Goal: Task Accomplishment & Management: Manage account settings

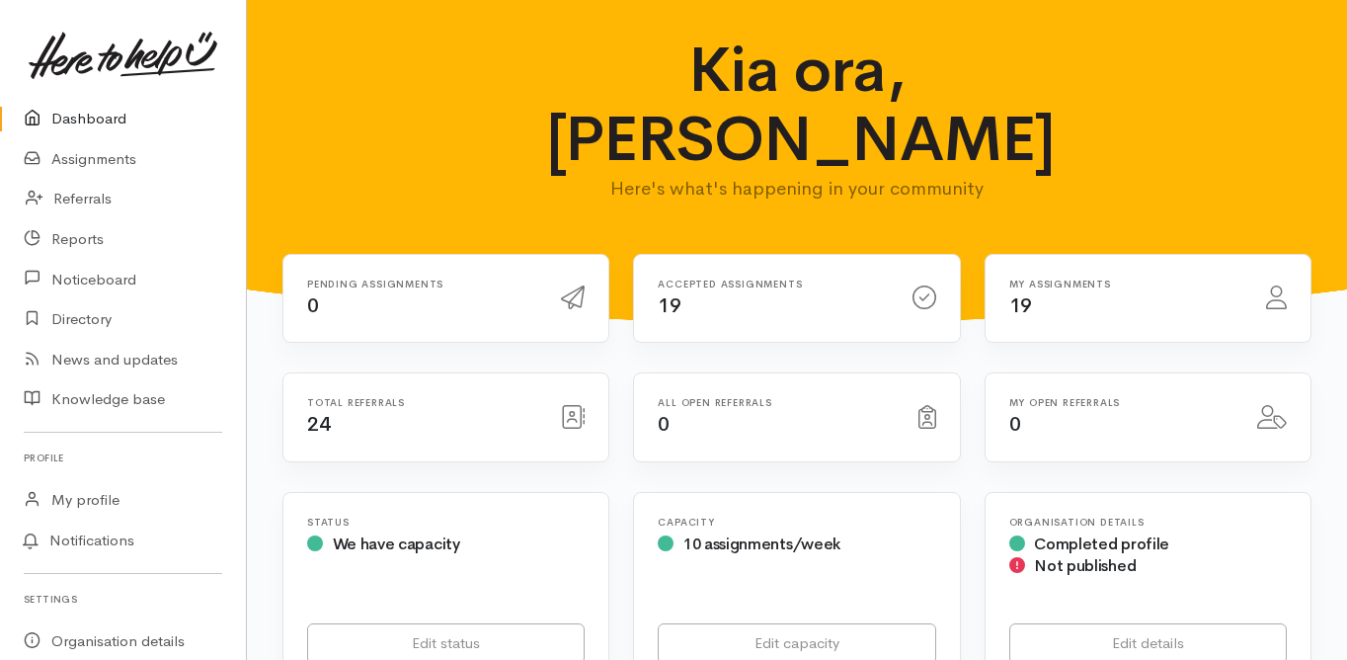
scroll to position [790, 0]
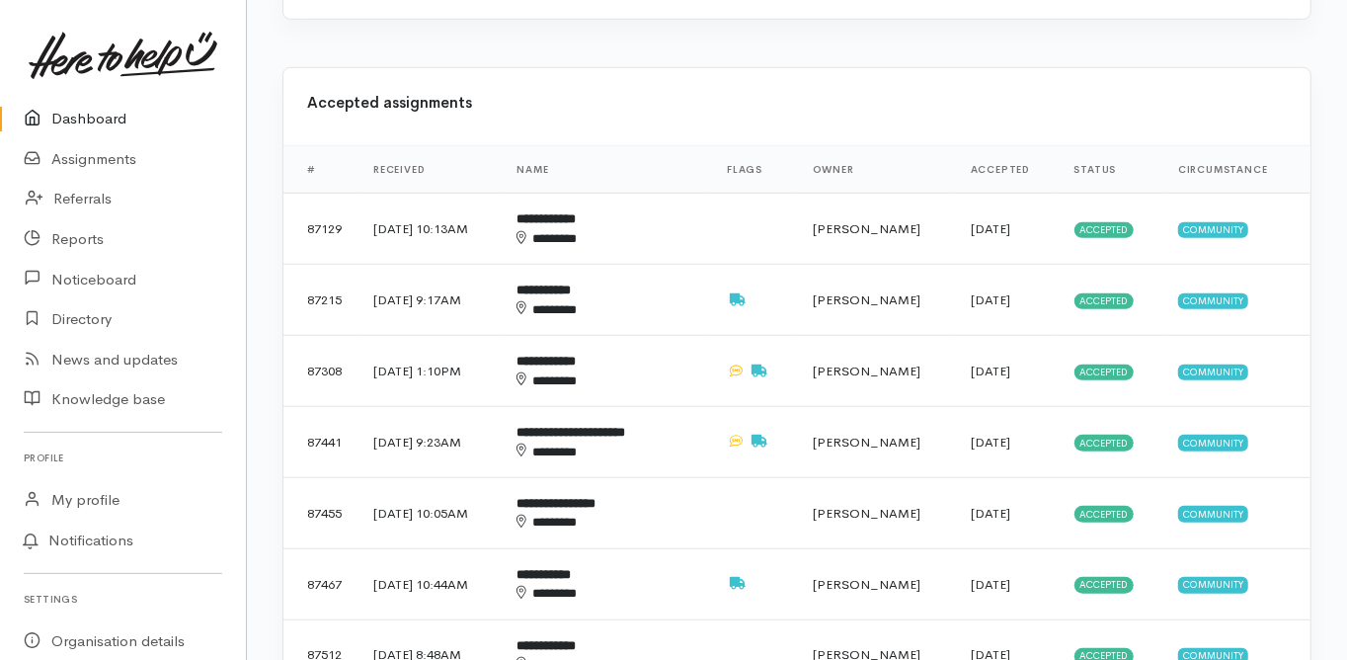
click at [91, 115] on link "Dashboard" at bounding box center [123, 119] width 246 height 41
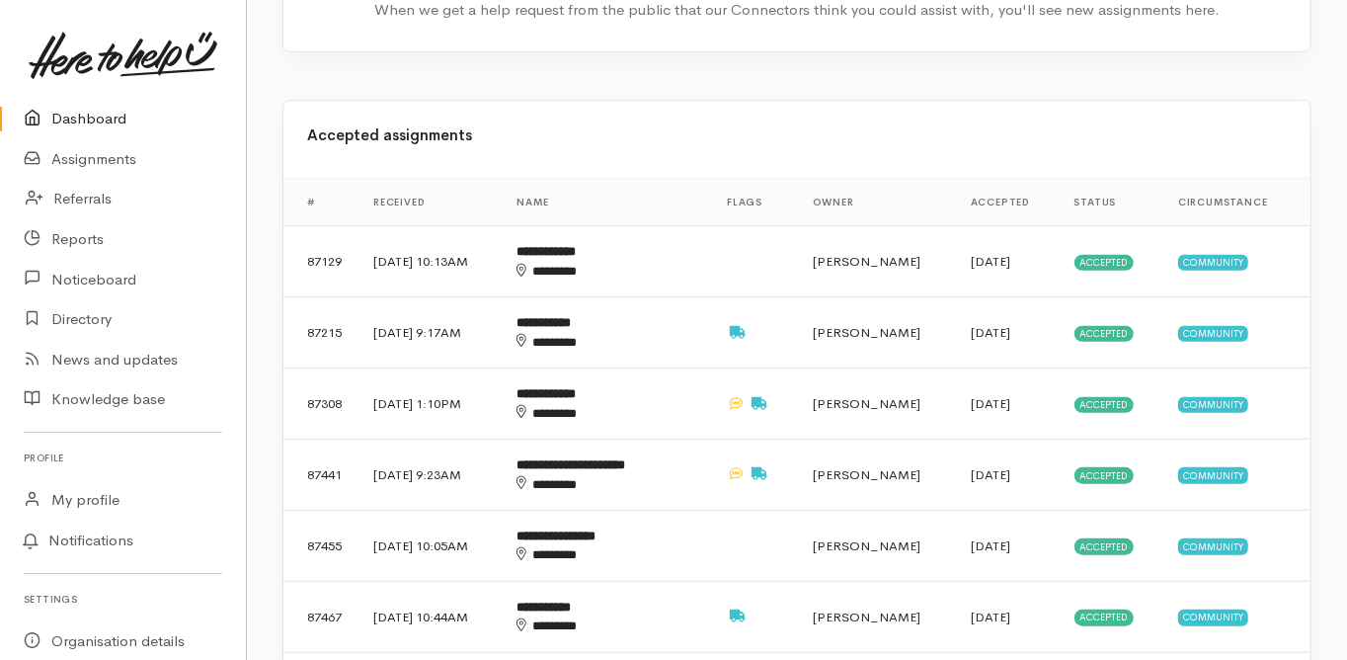
scroll to position [316, 0]
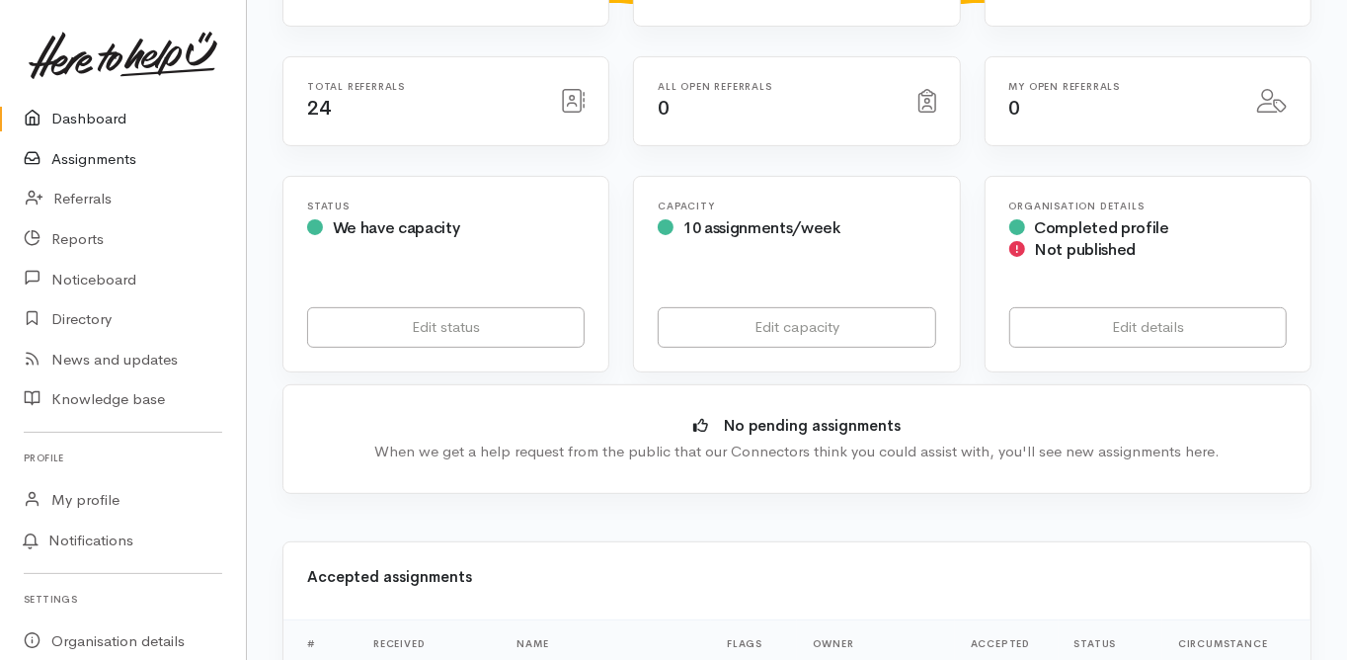
click at [97, 161] on link "Assignments" at bounding box center [123, 159] width 246 height 41
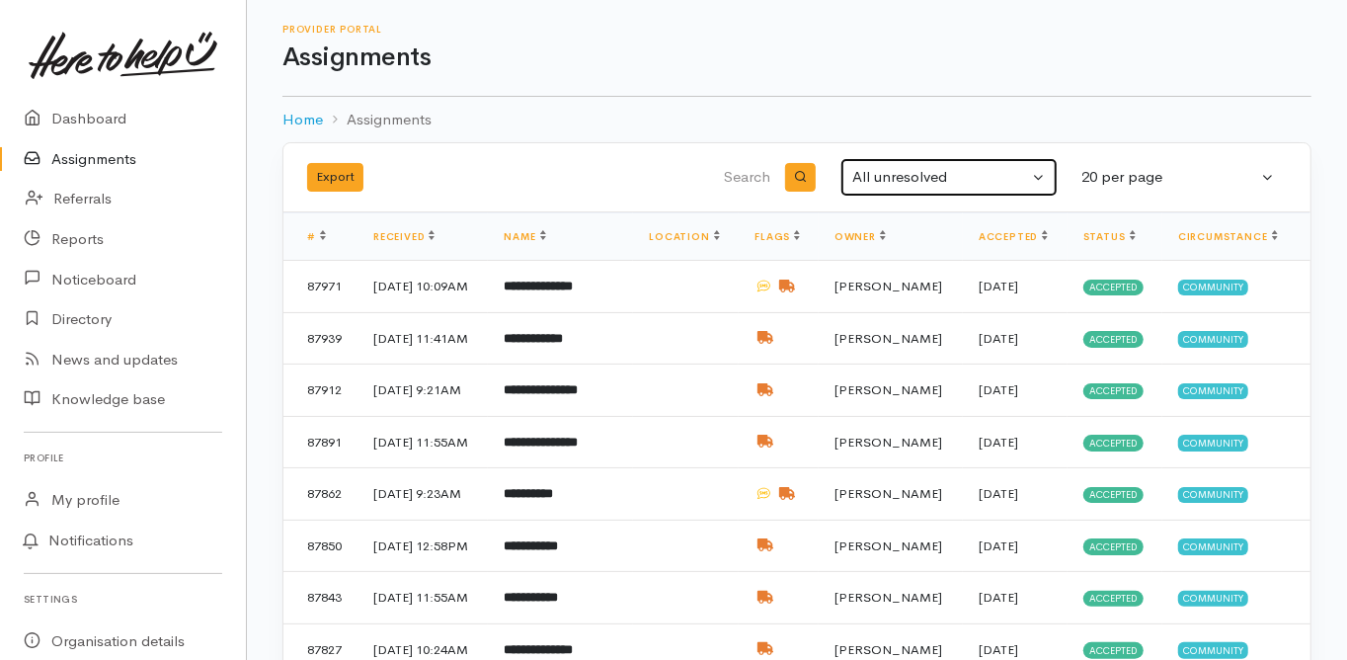
click at [898, 178] on div "All unresolved" at bounding box center [941, 177] width 176 height 23
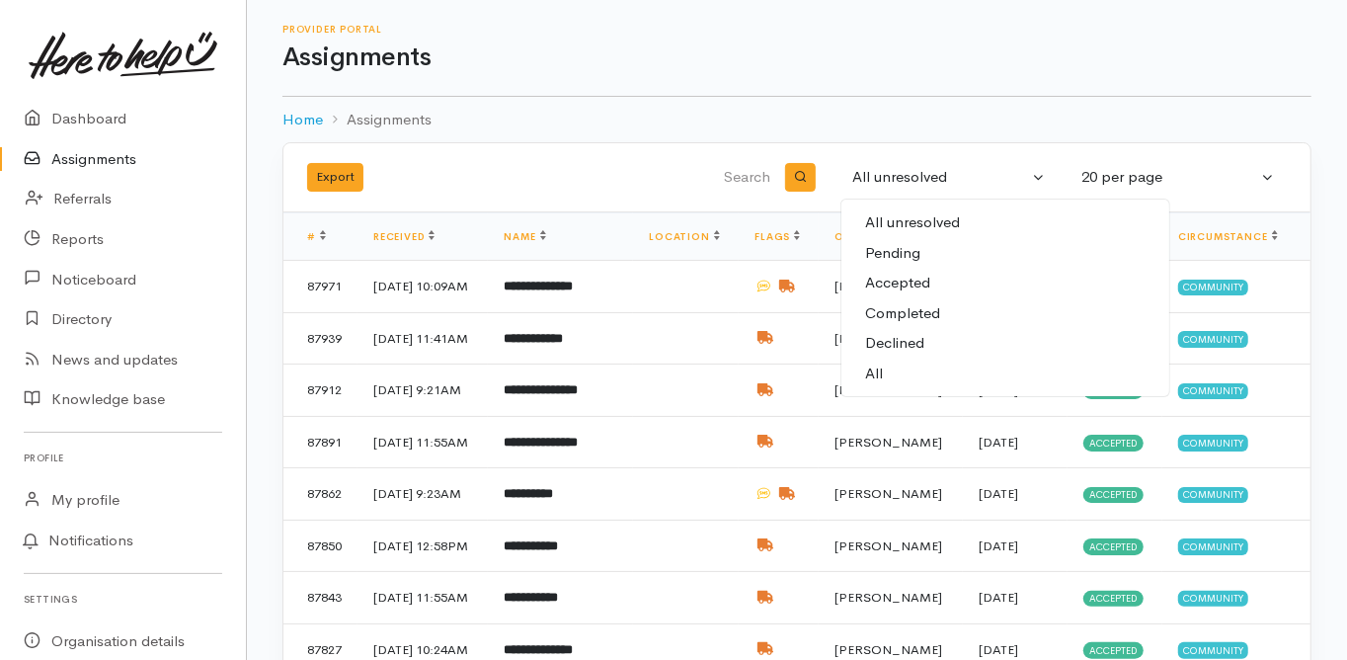
click at [884, 373] on link "All" at bounding box center [1006, 374] width 328 height 31
select select "All"
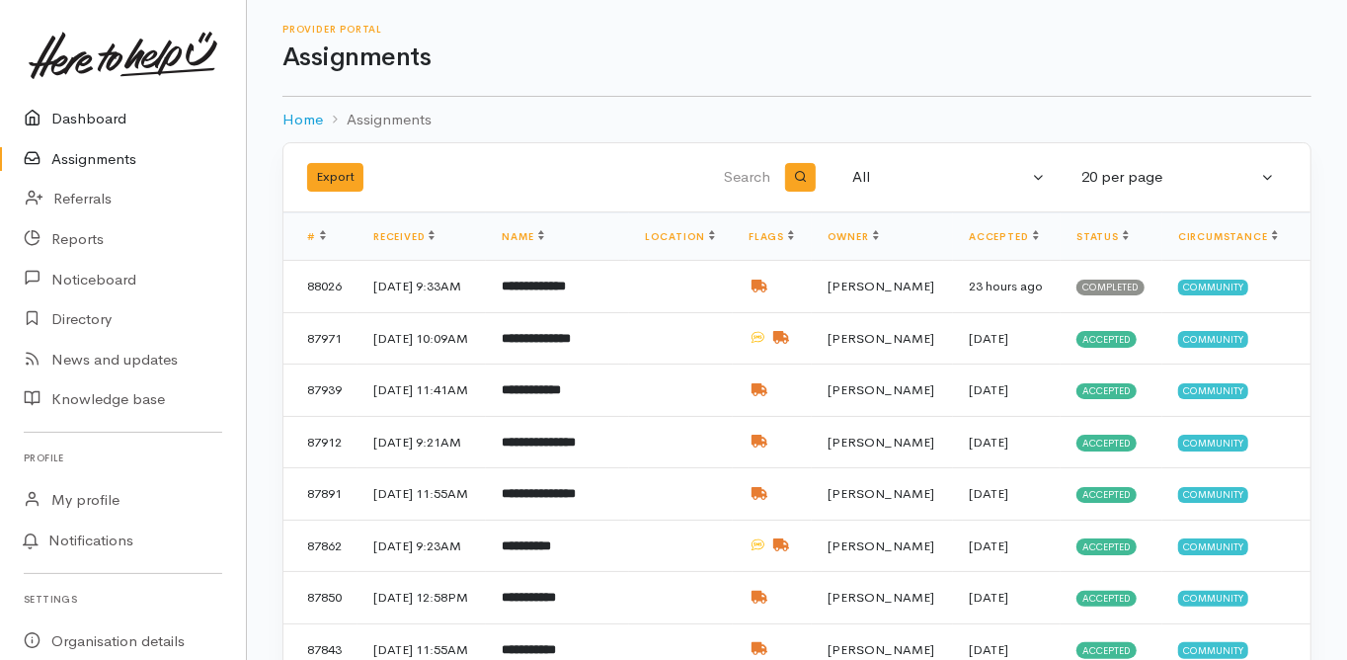
click at [91, 115] on link "Dashboard" at bounding box center [123, 119] width 246 height 41
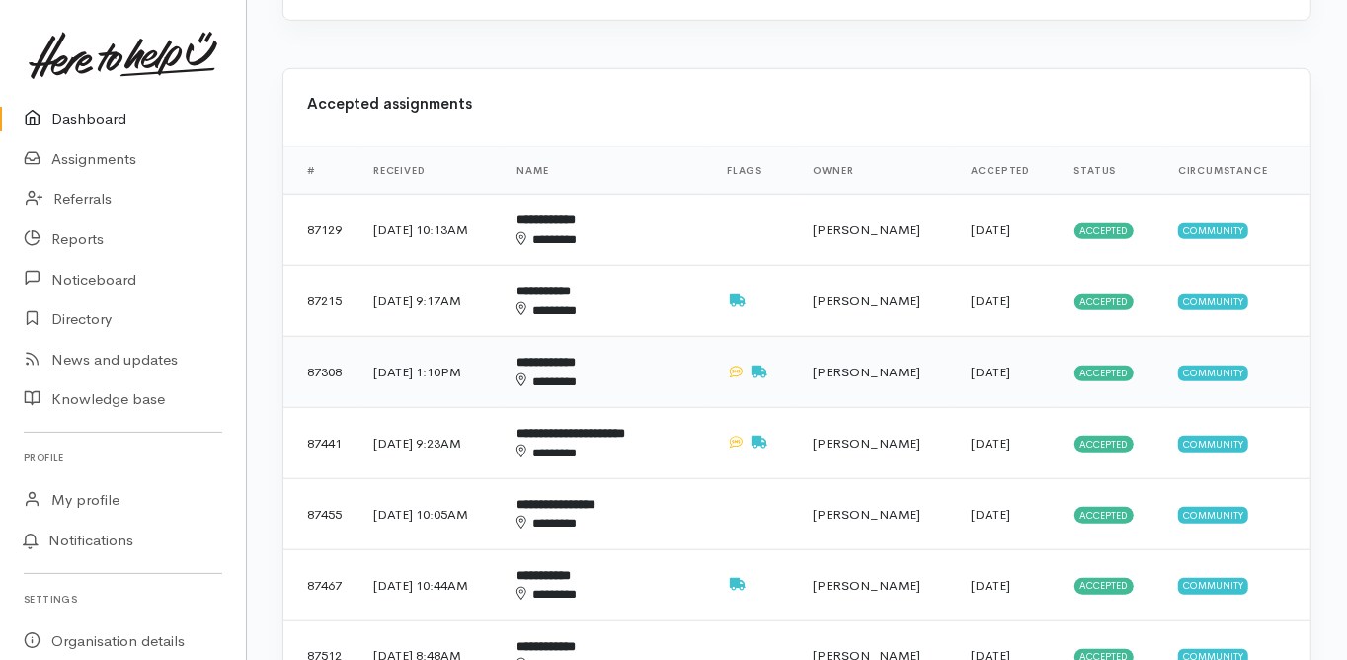
scroll to position [790, 0]
click at [580, 426] on b "**********" at bounding box center [571, 432] width 109 height 13
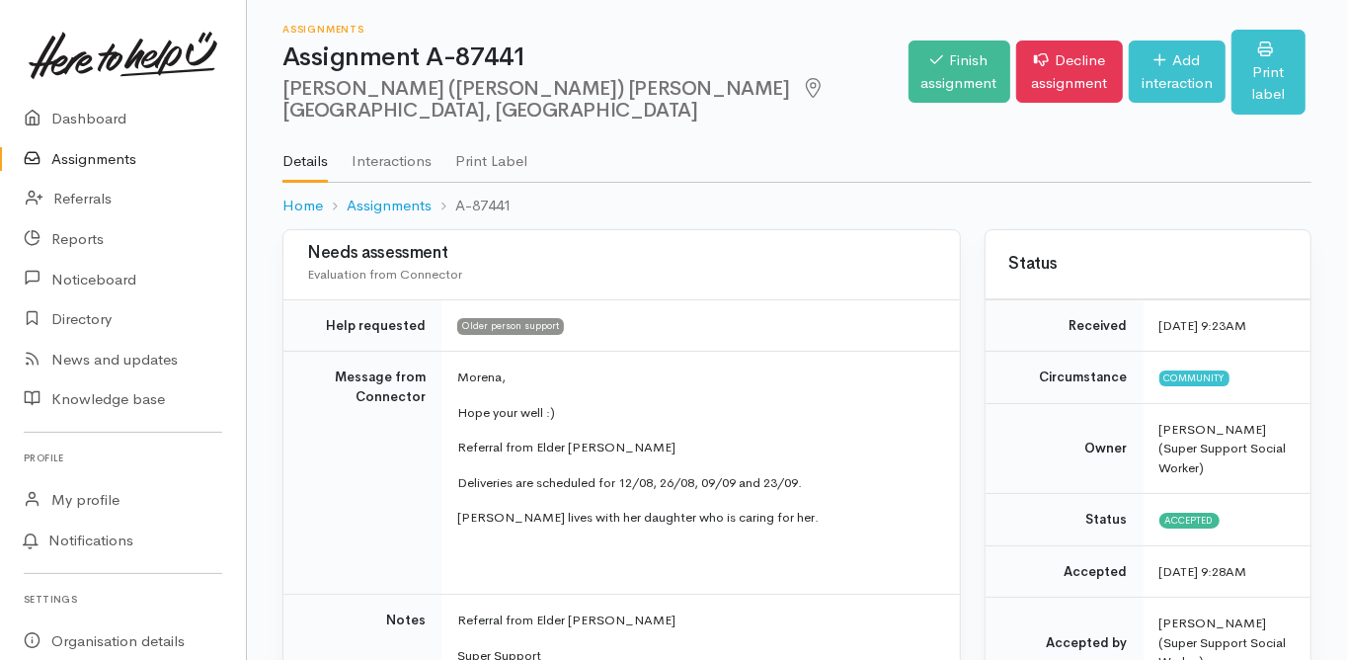
click at [284, 468] on td "Message from Connector" at bounding box center [363, 473] width 158 height 243
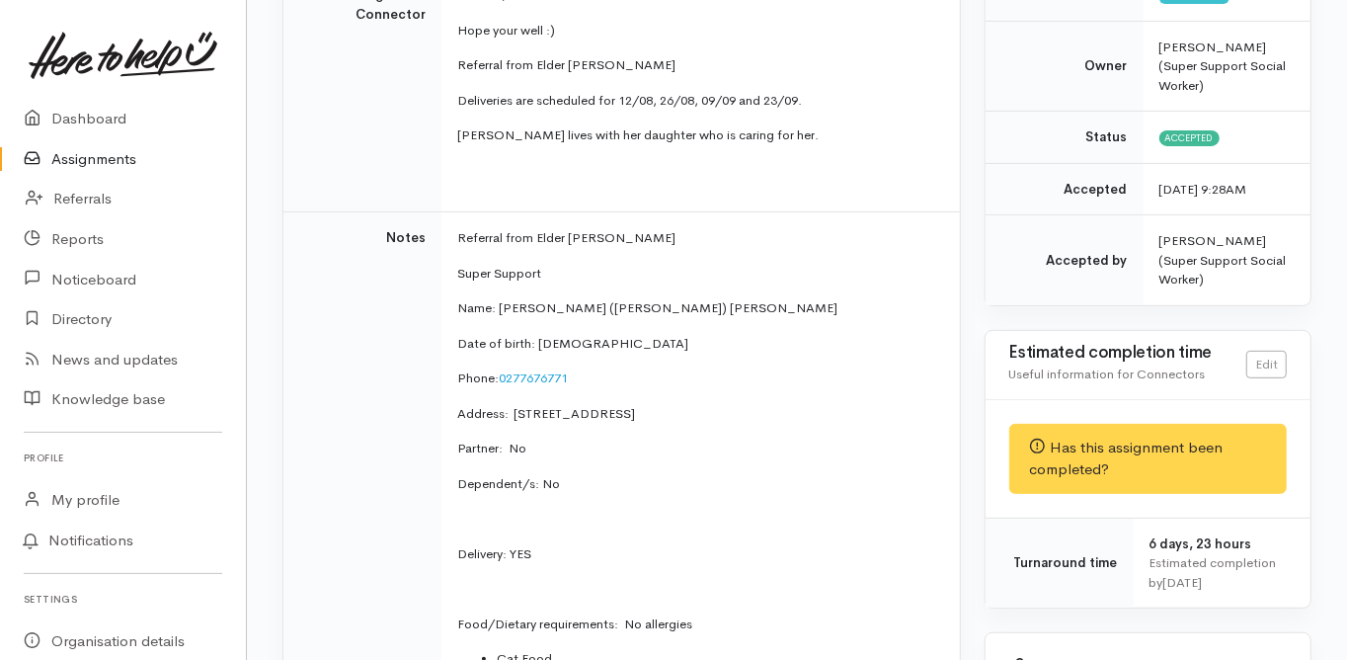
scroll to position [395, 0]
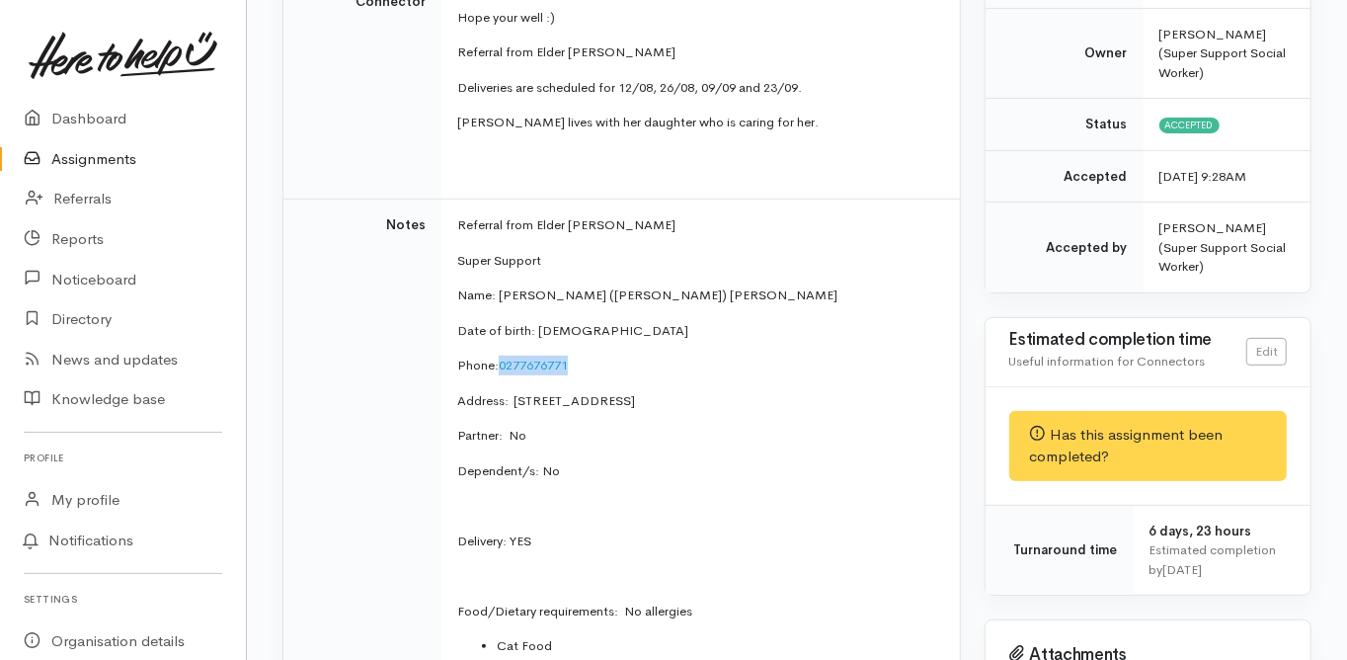
drag, startPoint x: 573, startPoint y: 354, endPoint x: 499, endPoint y: 359, distance: 74.3
click at [499, 359] on p "Phone:  0277676771" at bounding box center [696, 366] width 479 height 20
copy link "0277676771"
drag, startPoint x: 512, startPoint y: 389, endPoint x: 644, endPoint y: 402, distance: 133.0
click at [644, 402] on p "Address:  2B Nineteenth Avenue, Tauranga South, Tauranga, New Zealand" at bounding box center [696, 401] width 479 height 20
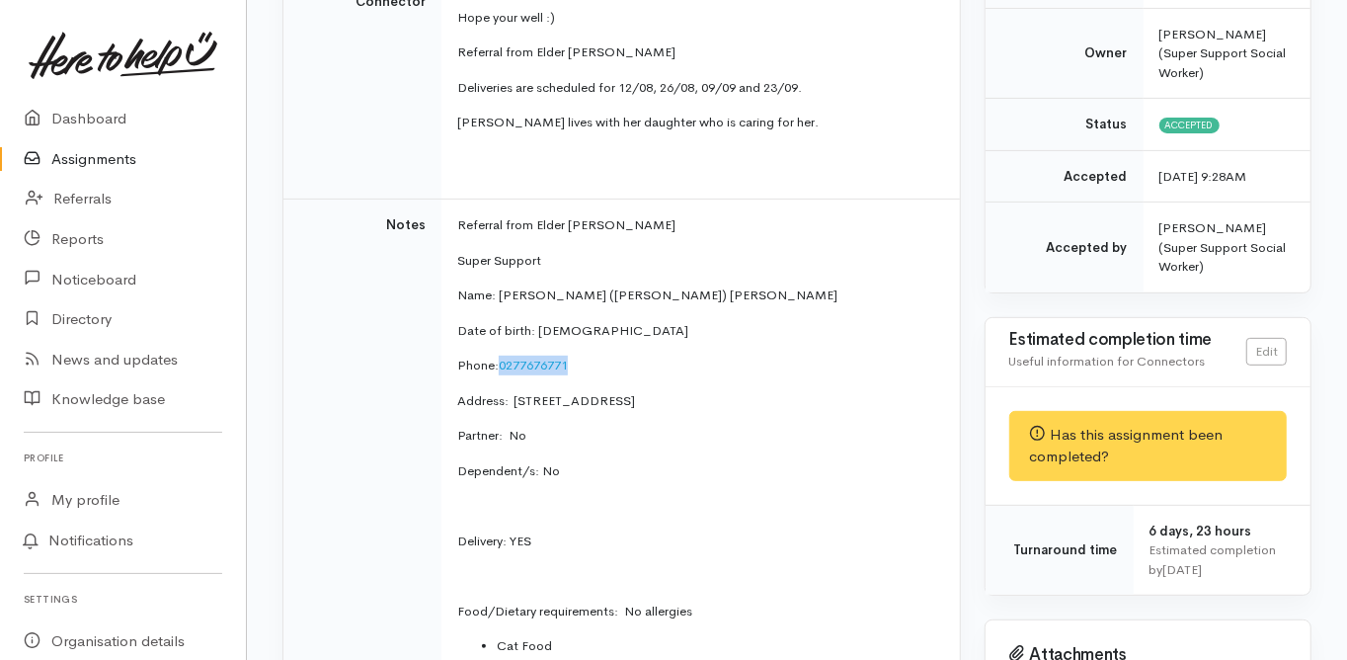
copy p "2B Nineteenth Avenue,"
drag, startPoint x: 582, startPoint y: 325, endPoint x: 535, endPoint y: 328, distance: 46.5
click at [535, 328] on p "Date of birth: 7/7/46" at bounding box center [696, 331] width 479 height 20
copy p "7/7/46"
click at [308, 305] on td "Notes" at bounding box center [363, 479] width 158 height 559
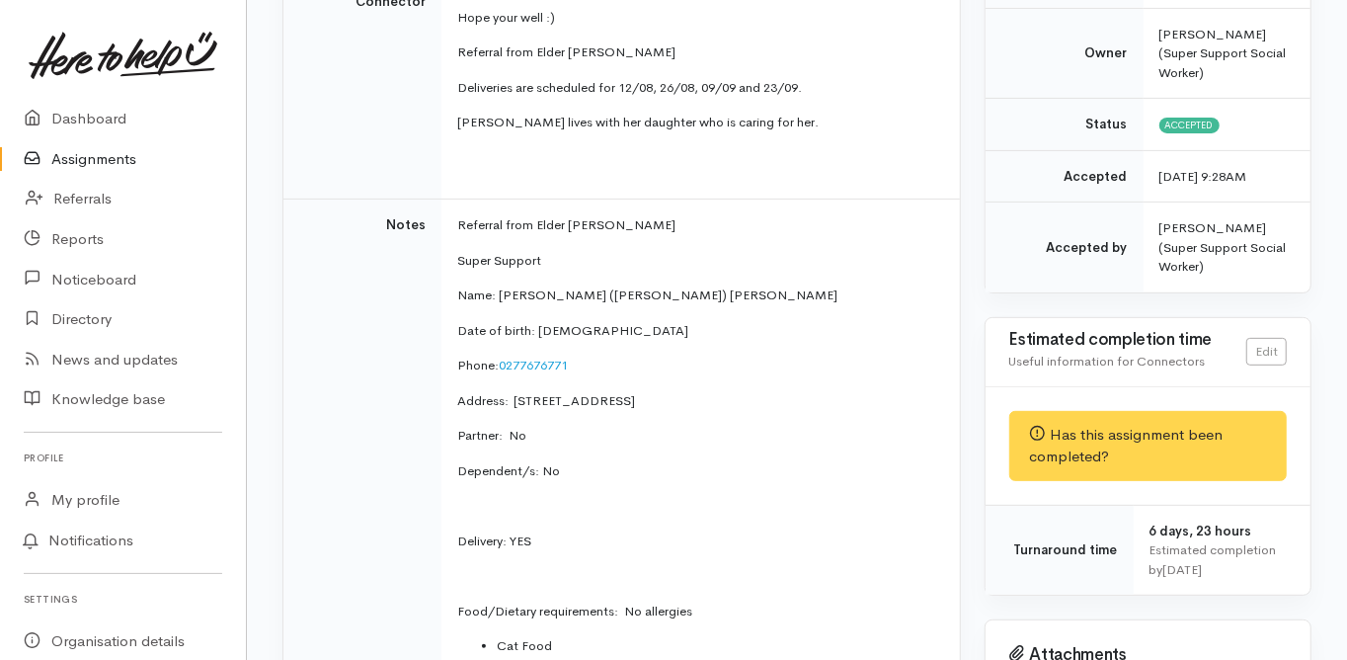
scroll to position [0, 0]
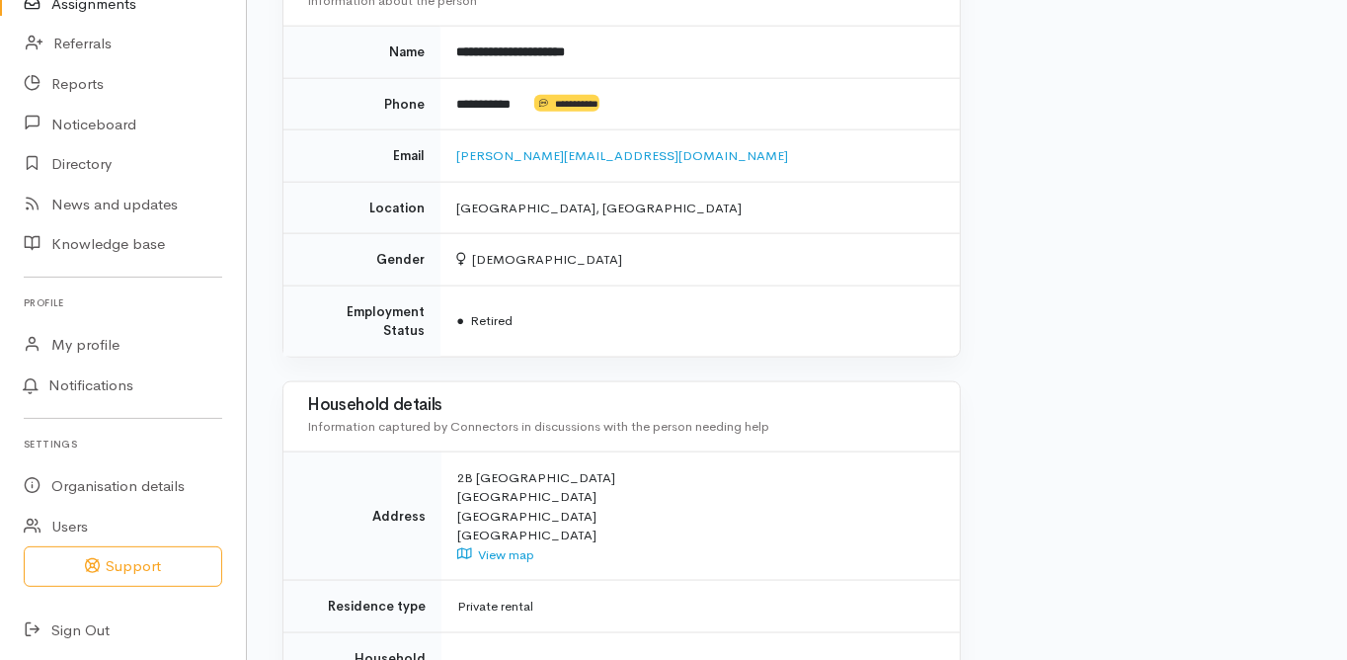
scroll to position [1543, 0]
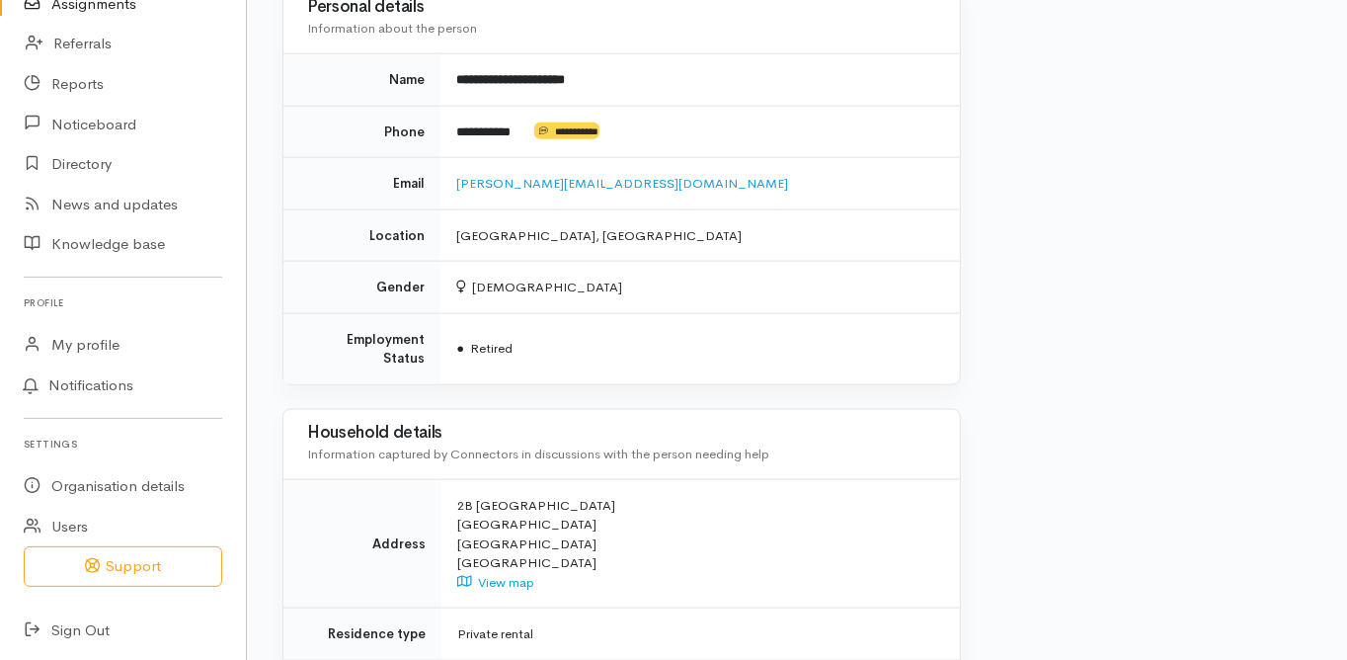
click at [892, 354] on td "● Retired" at bounding box center [700, 348] width 519 height 71
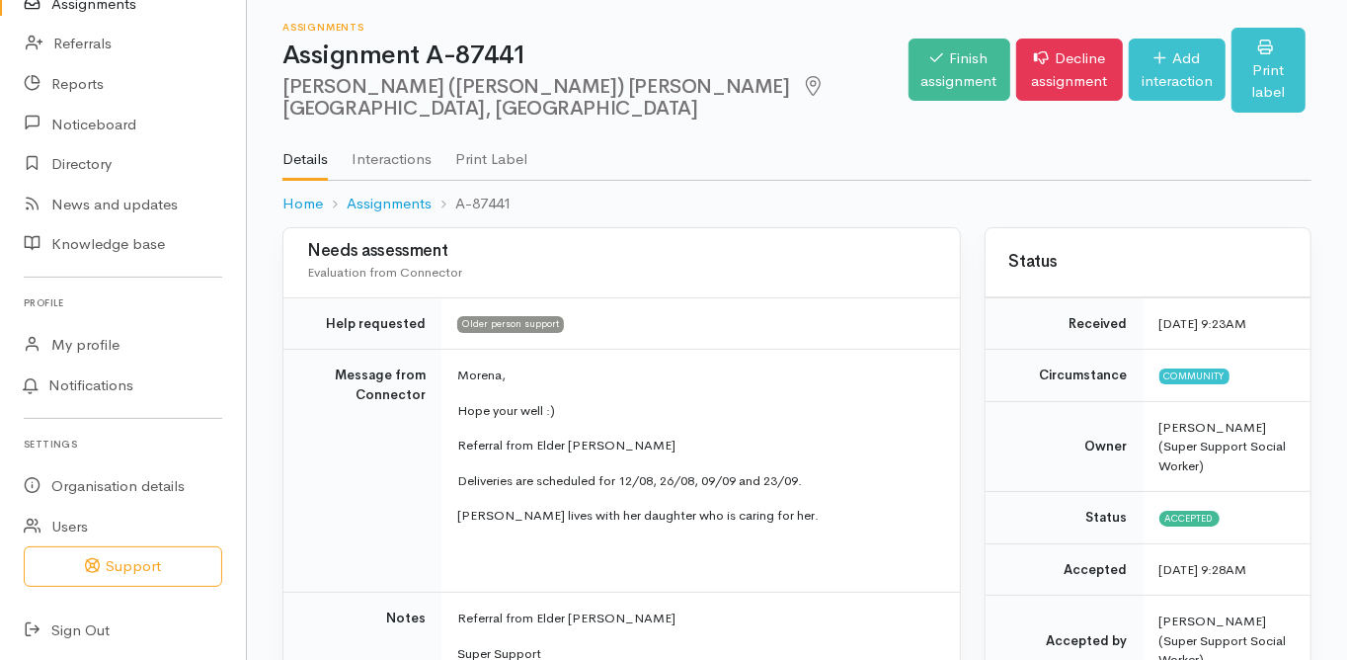
scroll to position [0, 0]
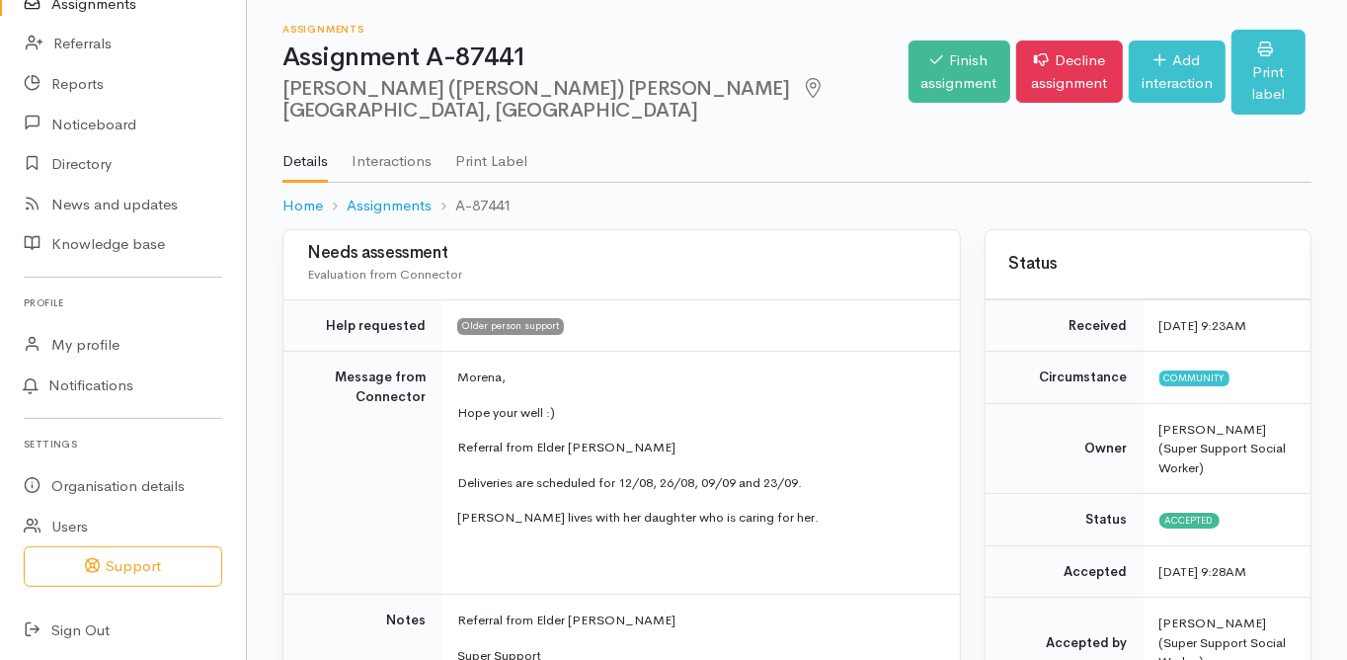
click at [303, 492] on td "Message from Connector" at bounding box center [363, 473] width 158 height 243
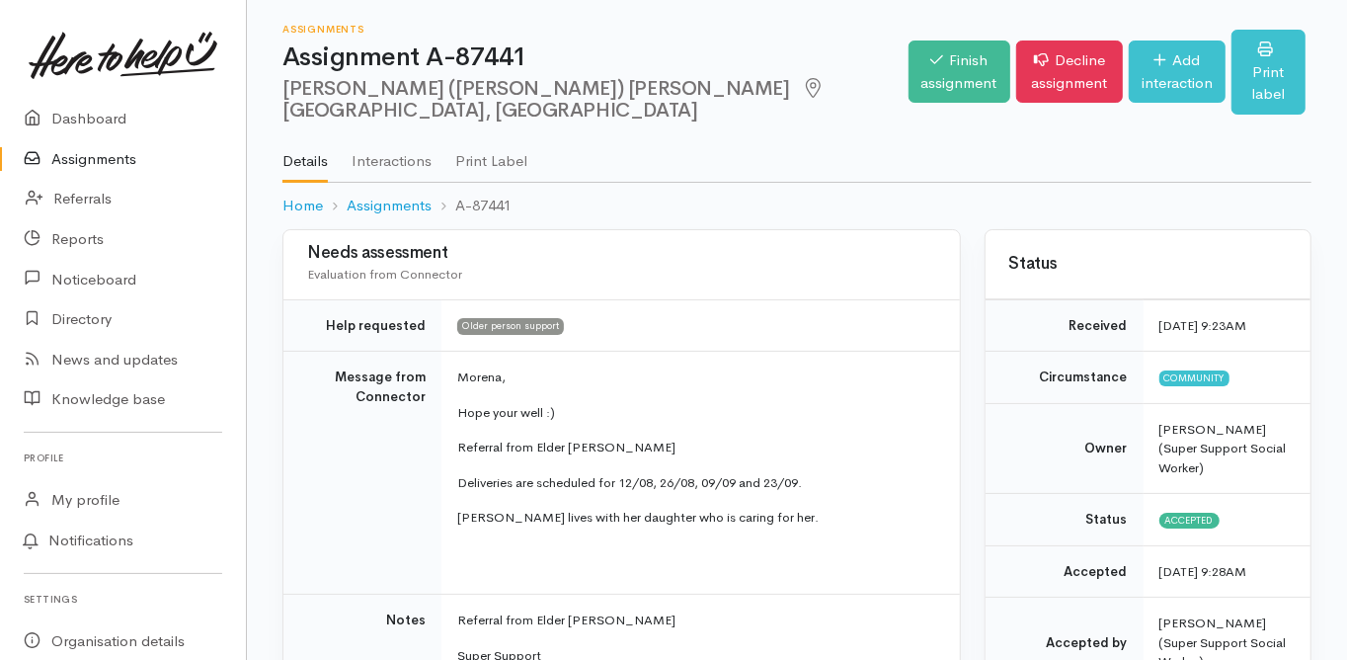
click at [101, 153] on link "Assignments" at bounding box center [123, 159] width 246 height 41
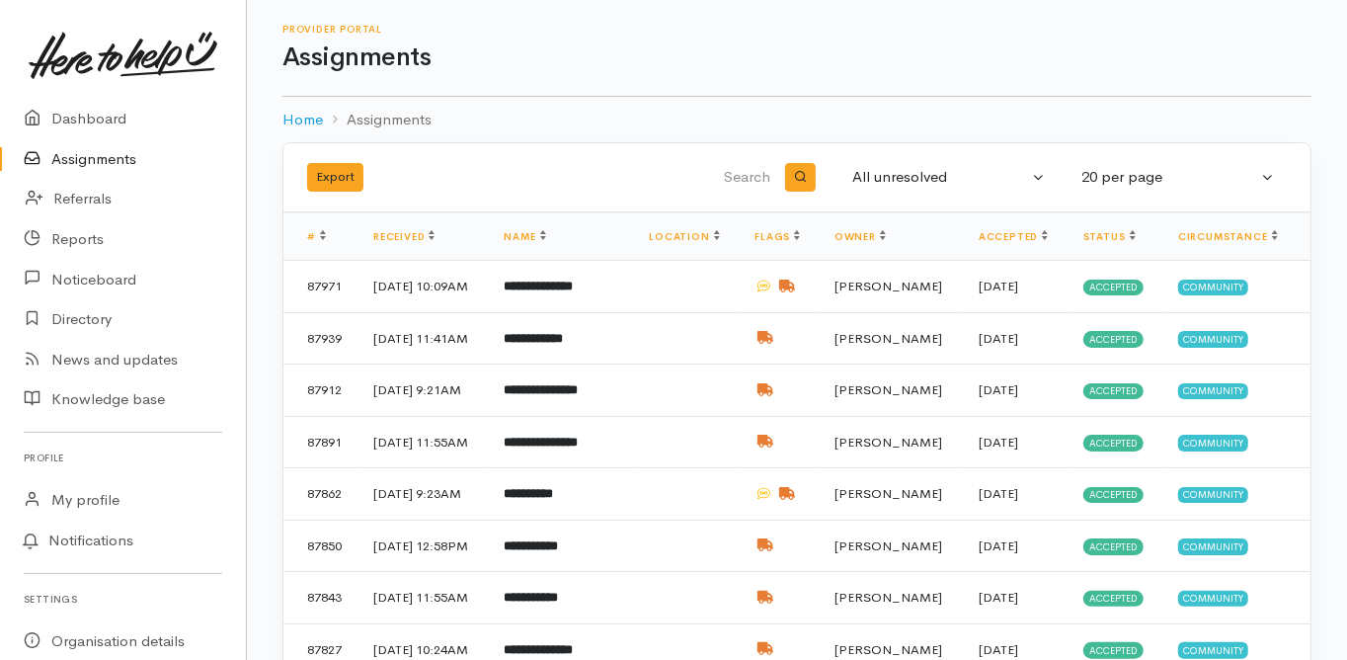
click at [91, 159] on link "Assignments" at bounding box center [123, 159] width 246 height 41
click at [96, 118] on link "Dashboard" at bounding box center [123, 119] width 246 height 41
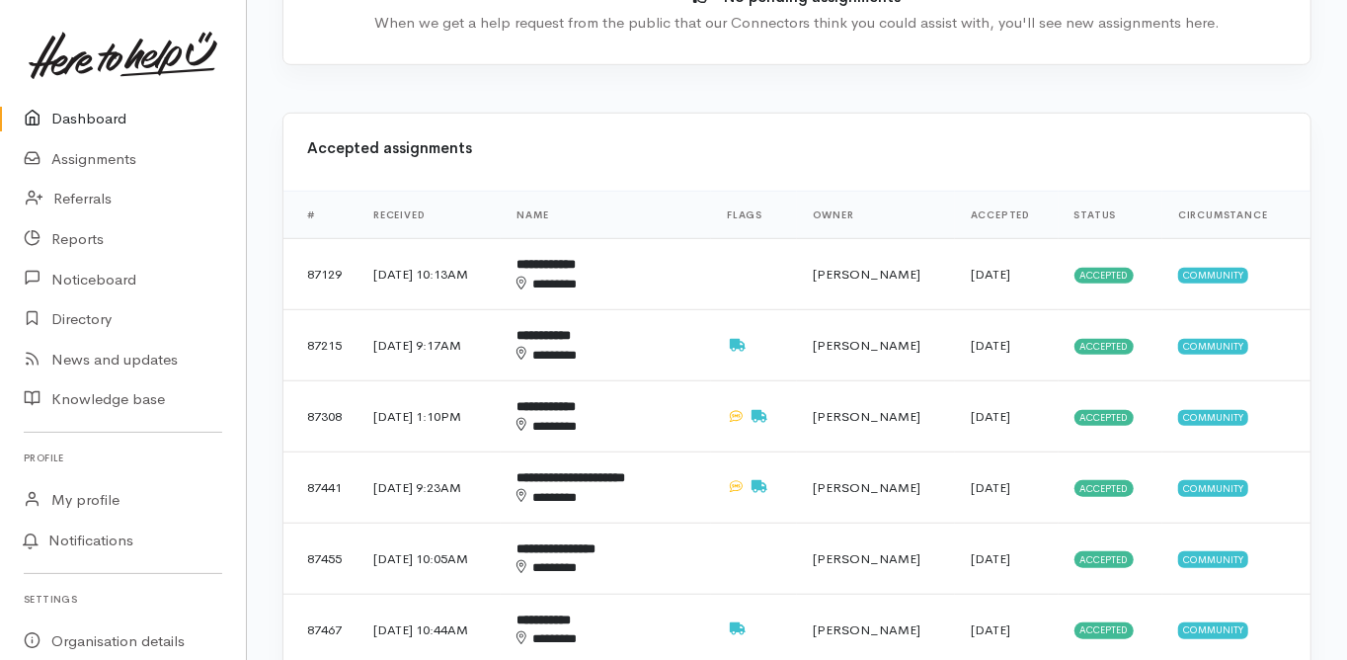
scroll to position [790, 0]
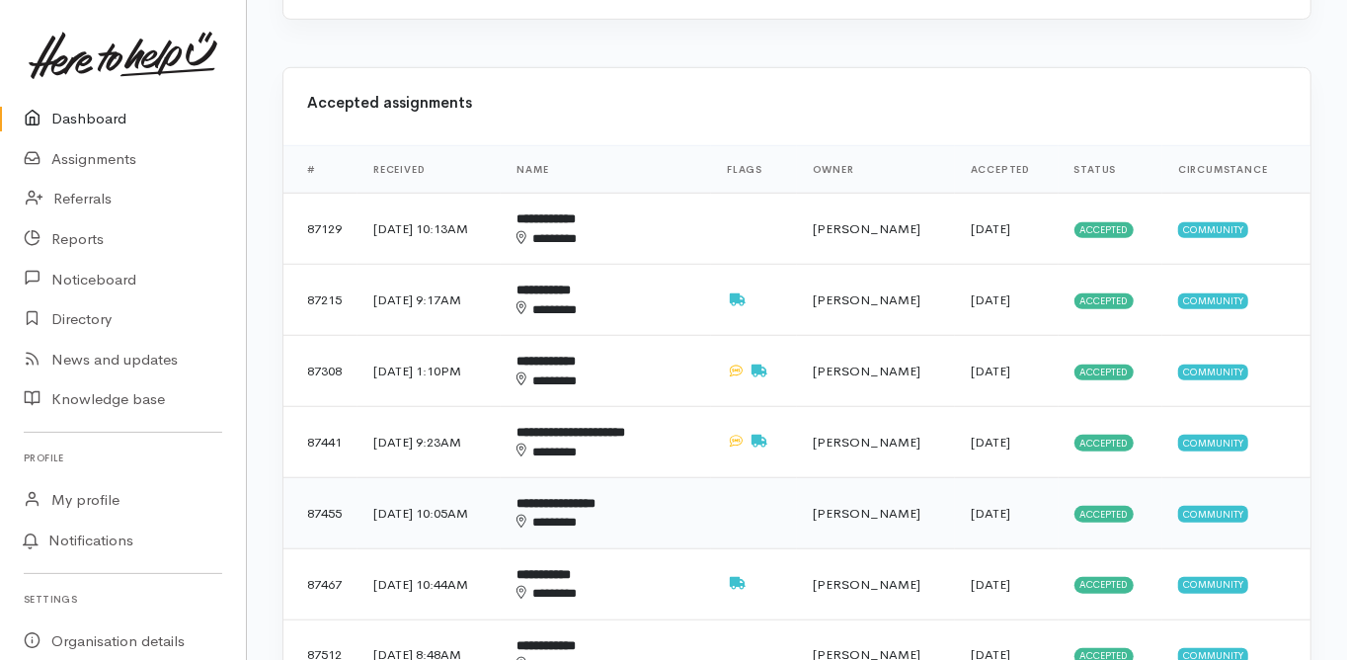
click at [596, 497] on b "**********" at bounding box center [556, 503] width 79 height 13
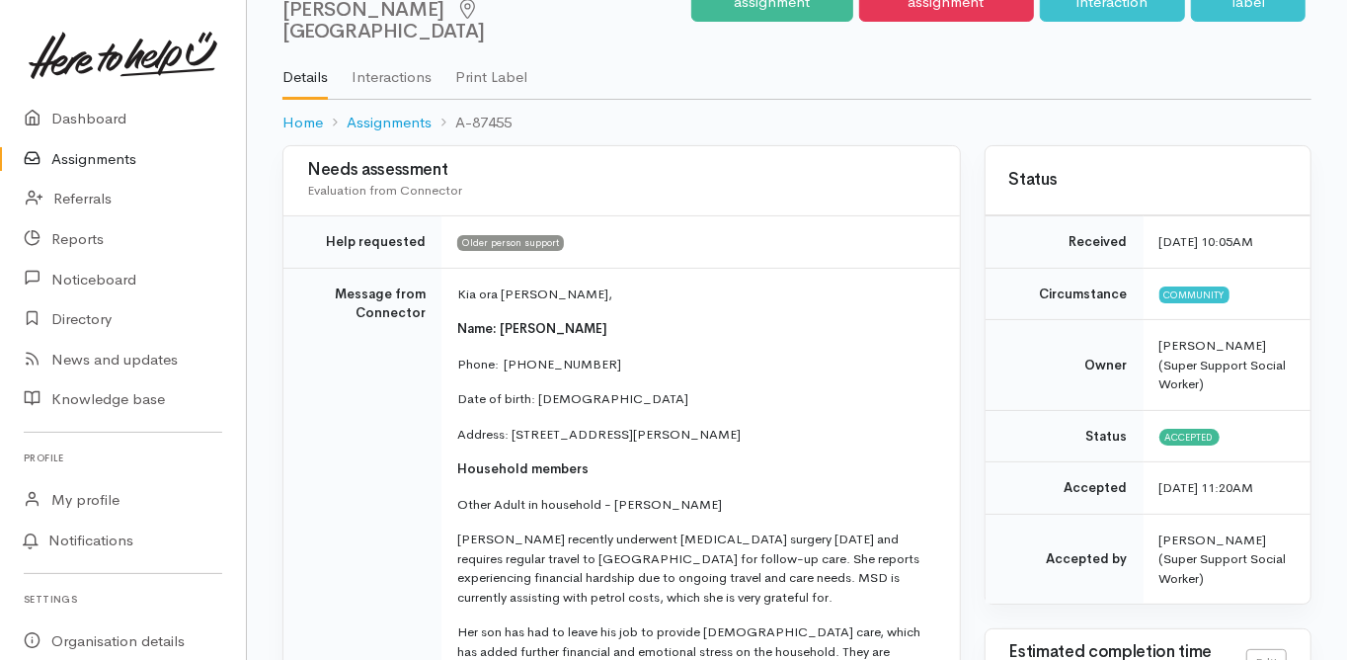
scroll to position [158, 0]
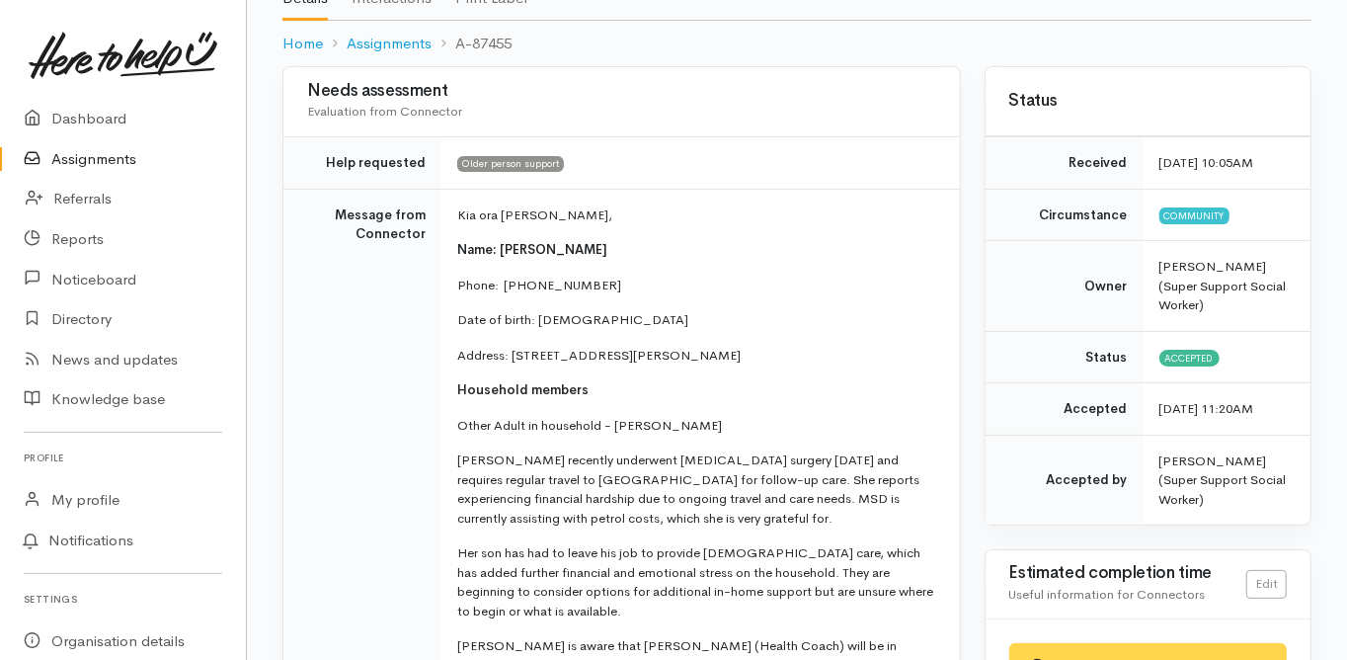
click at [295, 322] on td "Message from Connector" at bounding box center [363, 611] width 158 height 845
click at [111, 156] on link "Assignments" at bounding box center [123, 159] width 246 height 41
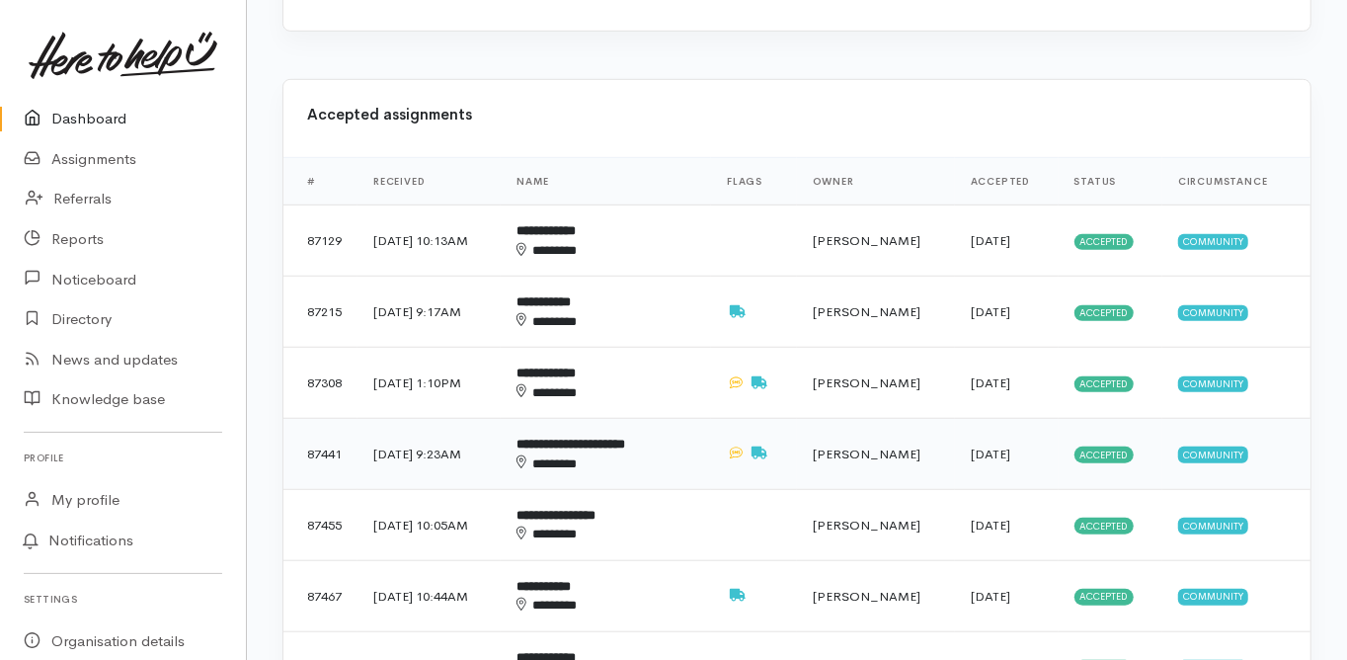
scroll to position [790, 0]
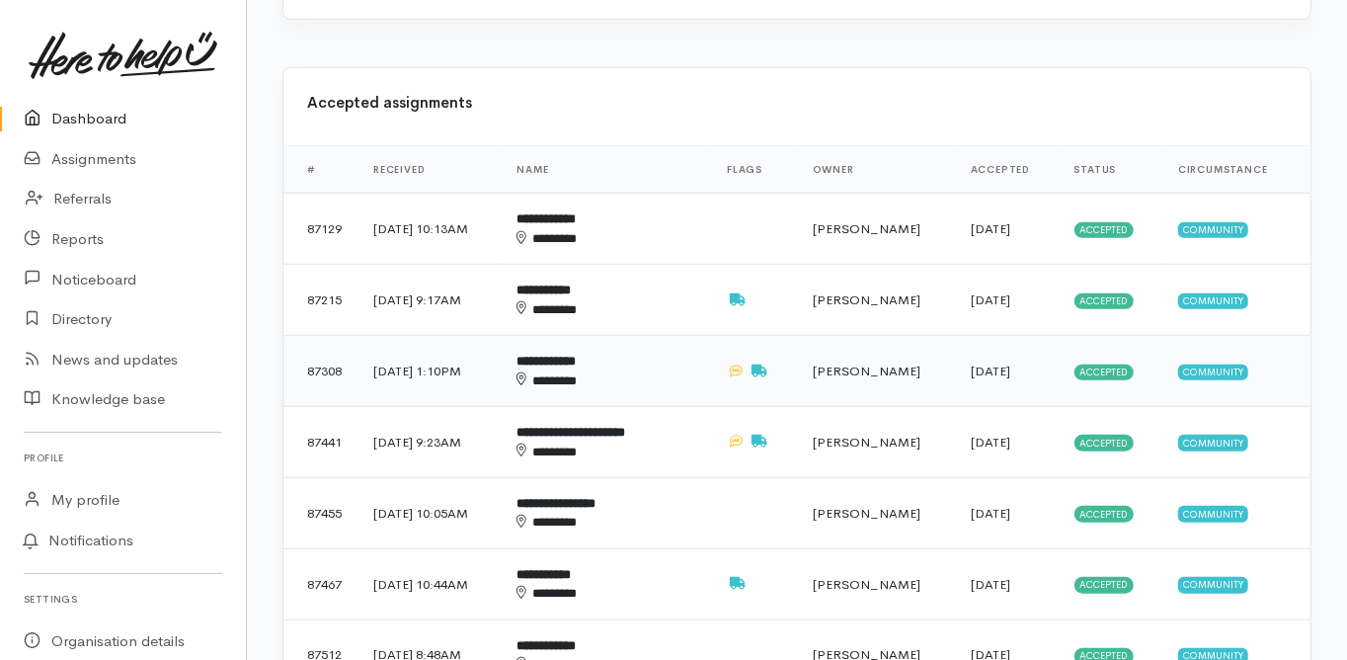
click at [576, 355] on b "**********" at bounding box center [546, 361] width 59 height 13
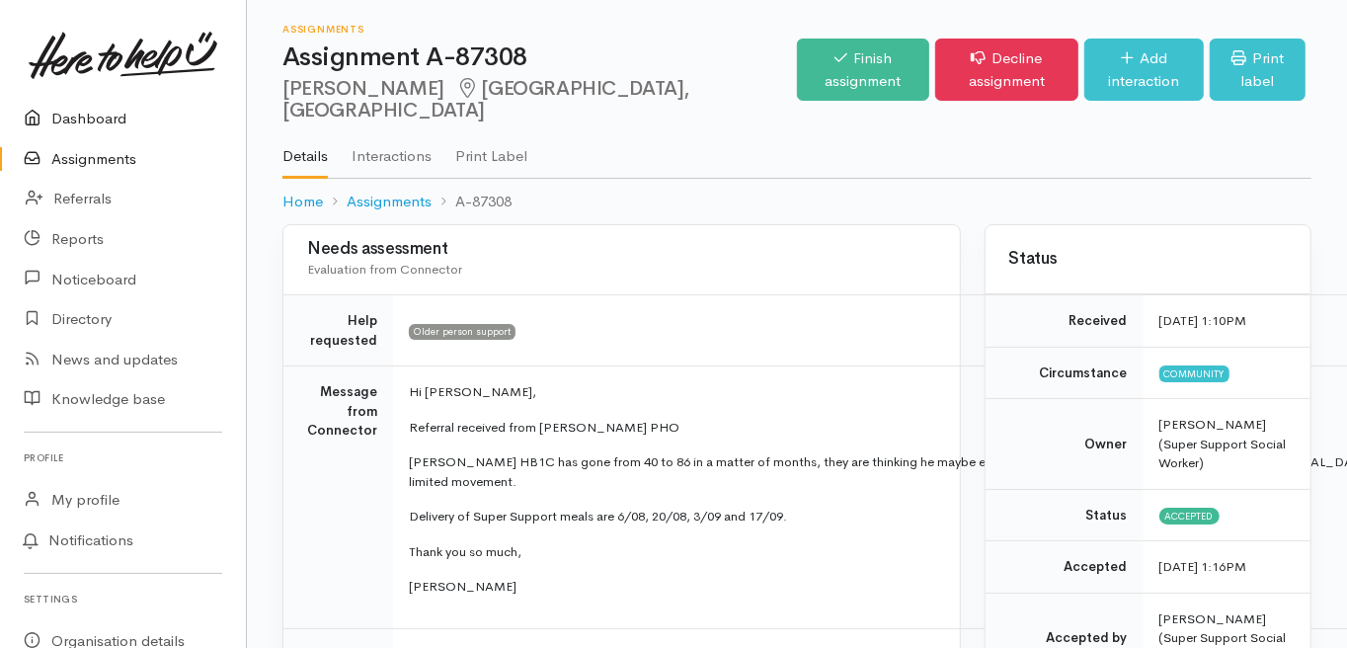
click at [89, 122] on link "Dashboard" at bounding box center [123, 119] width 246 height 41
